Goal: Information Seeking & Learning: Check status

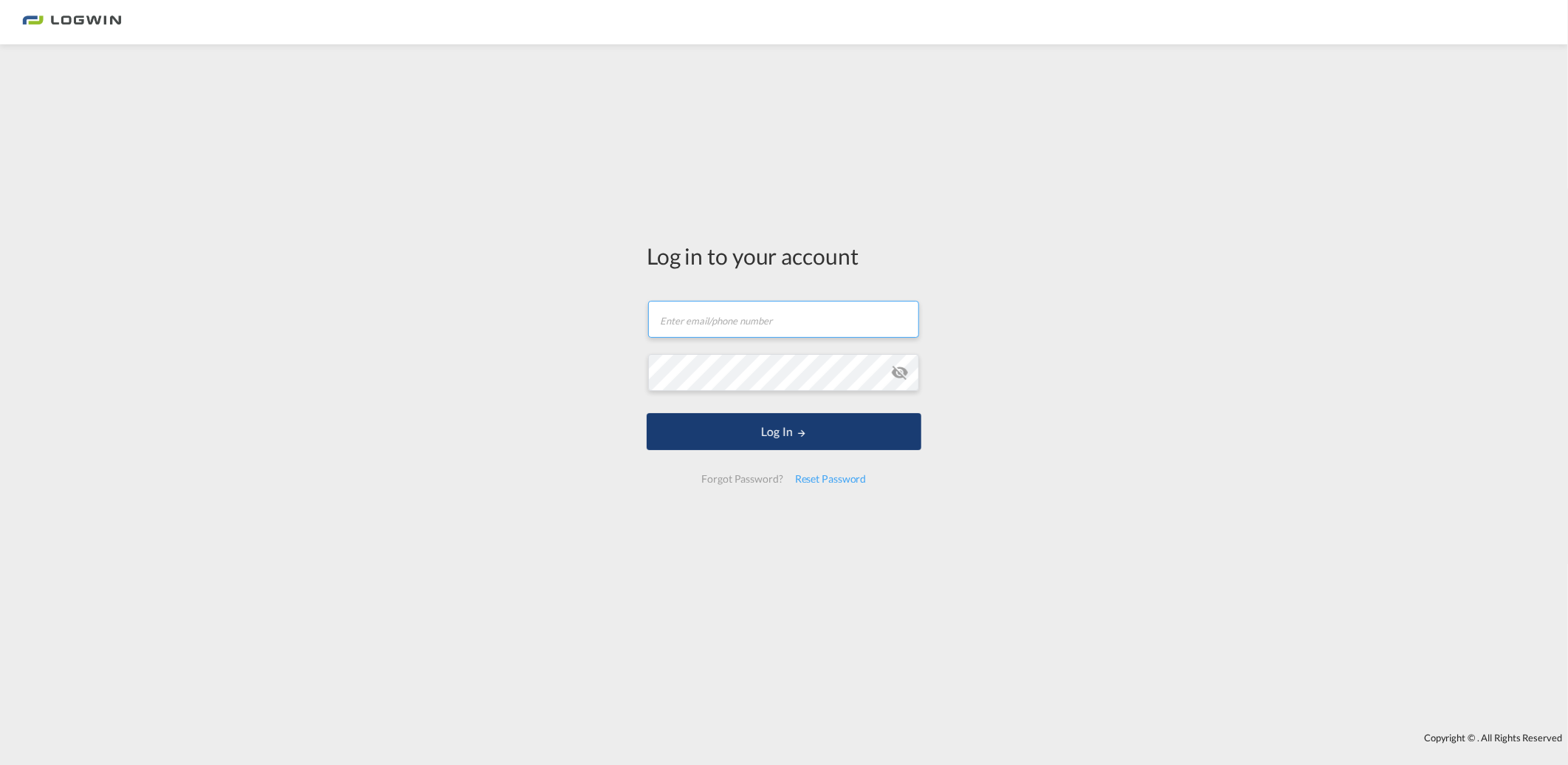
type input "[PERSON_NAME][EMAIL_ADDRESS][PERSON_NAME][DOMAIN_NAME]"
click at [757, 445] on button "Log In" at bounding box center [784, 431] width 274 height 37
